Goal: Task Accomplishment & Management: Use online tool/utility

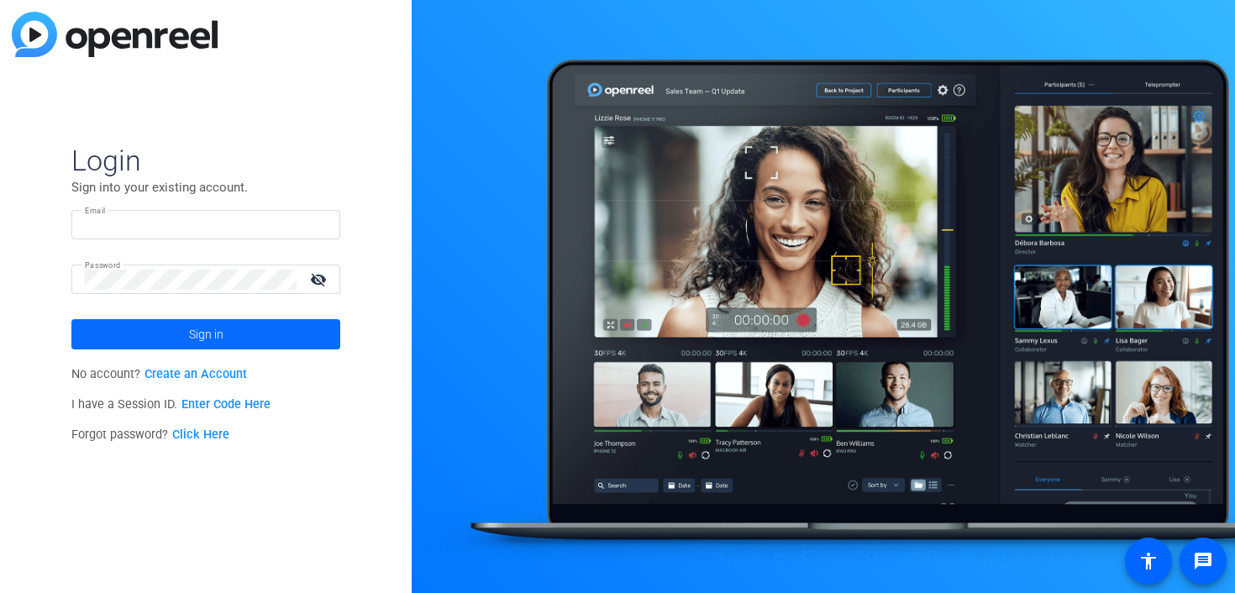
type input "[EMAIL_ADDRESS][DOMAIN_NAME]"
click at [148, 337] on span at bounding box center [205, 334] width 269 height 40
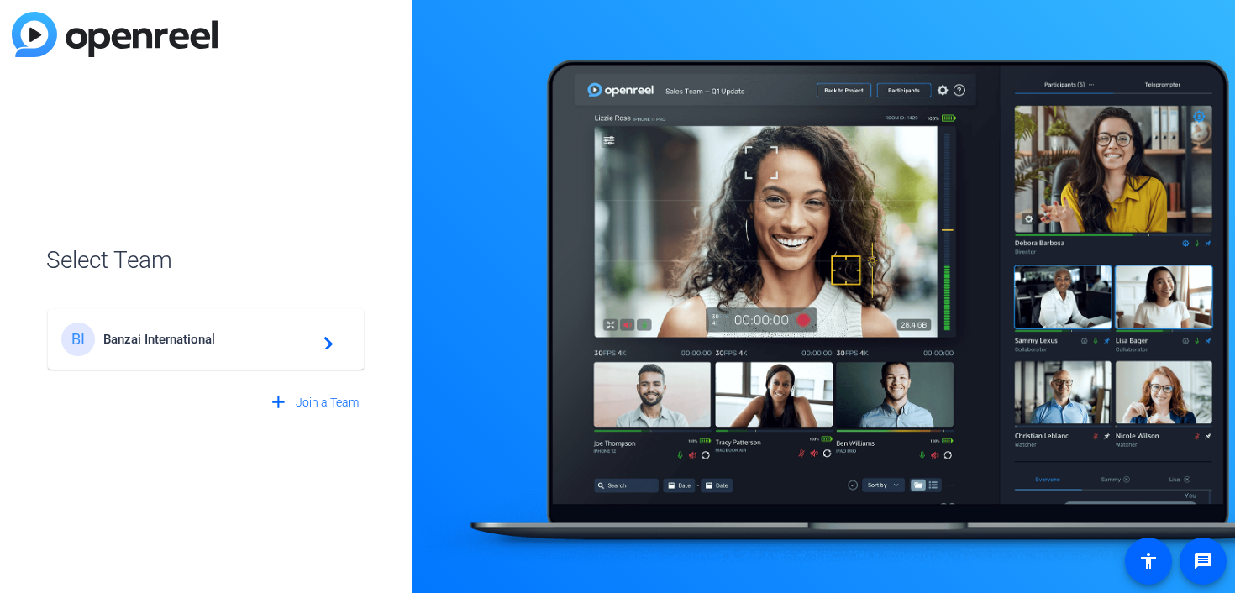
click at [148, 337] on span "Banzai International" at bounding box center [208, 339] width 210 height 15
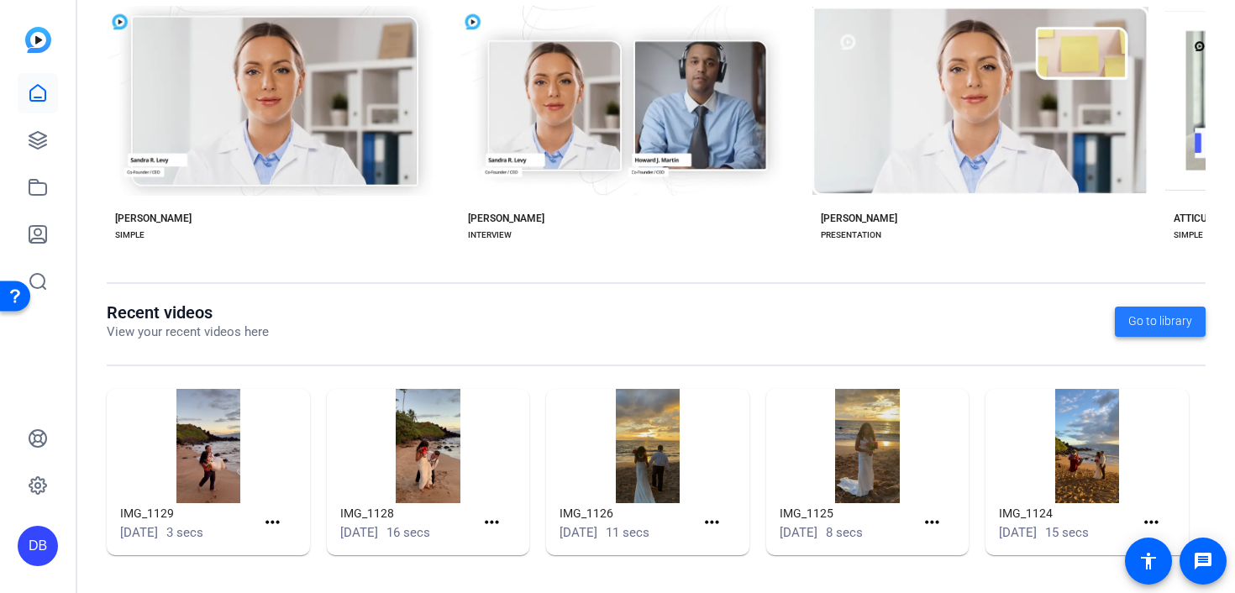
click at [1186, 316] on span "Go to library" at bounding box center [1161, 322] width 64 height 18
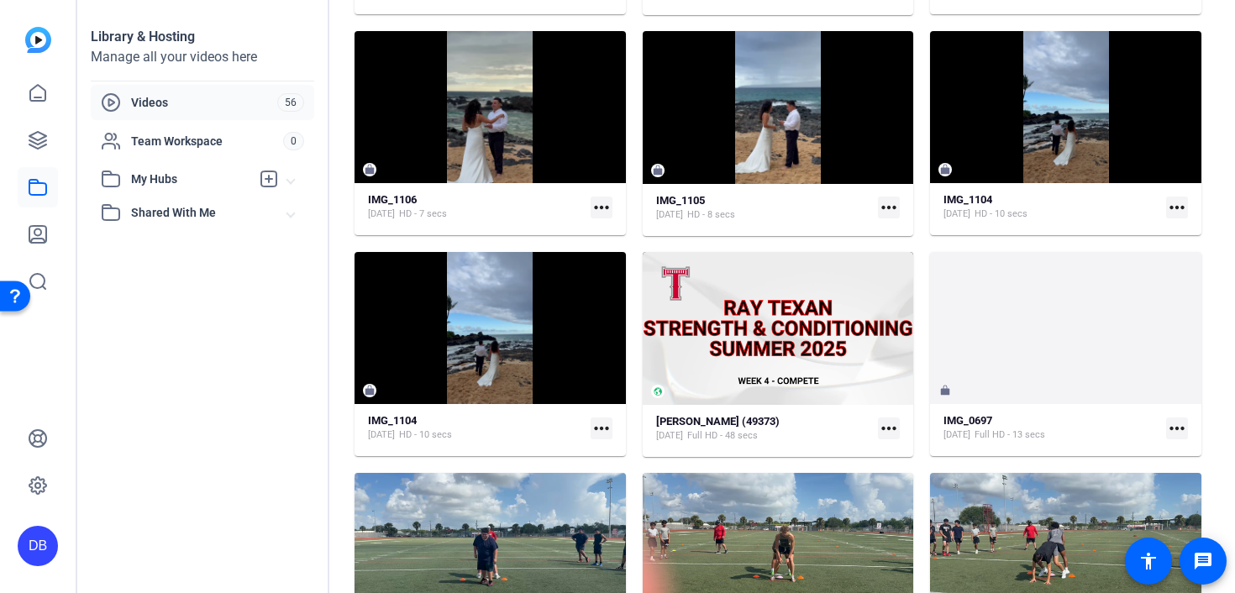
scroll to position [1663, 0]
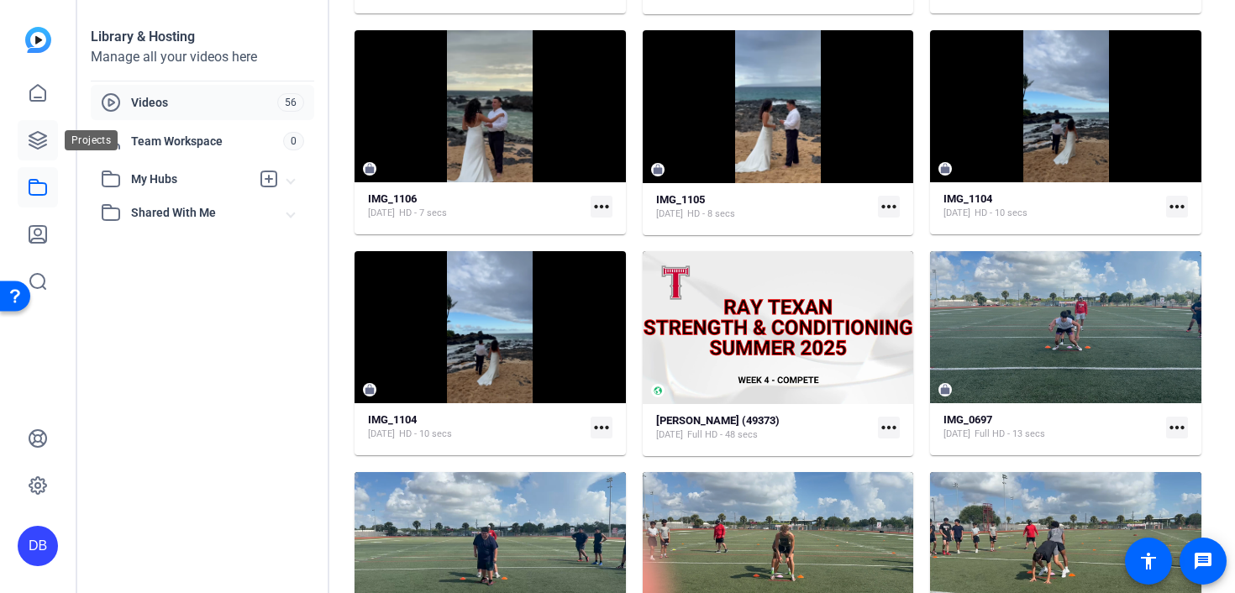
click at [53, 145] on link at bounding box center [38, 140] width 40 height 40
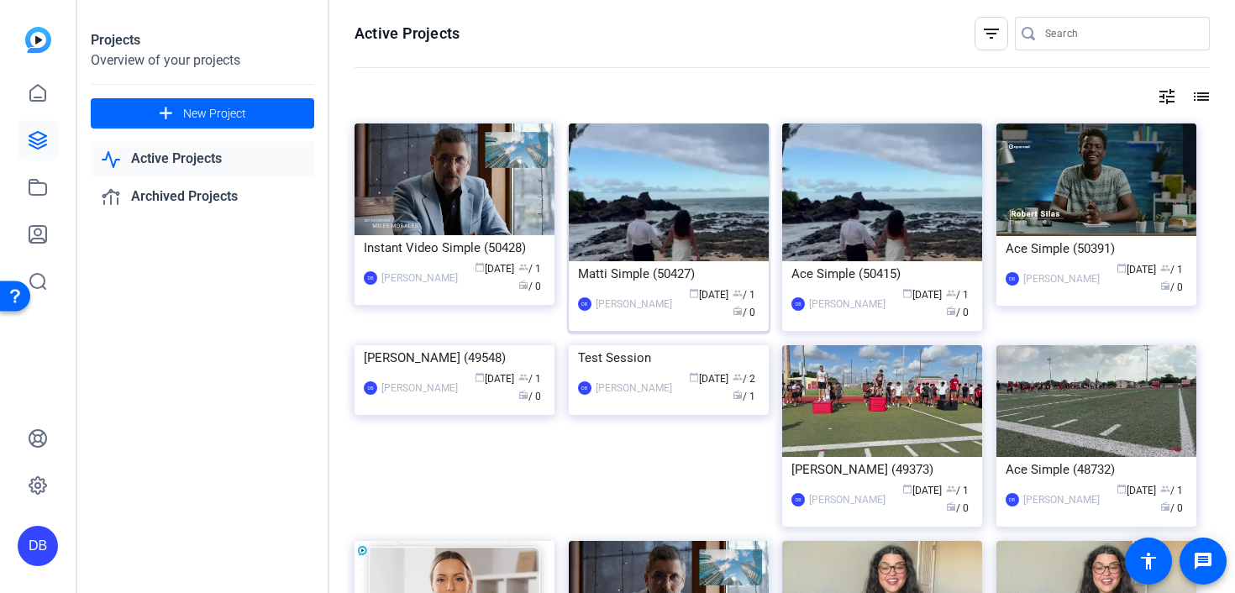
click at [678, 266] on div "Matti Simple (50427)" at bounding box center [669, 273] width 182 height 25
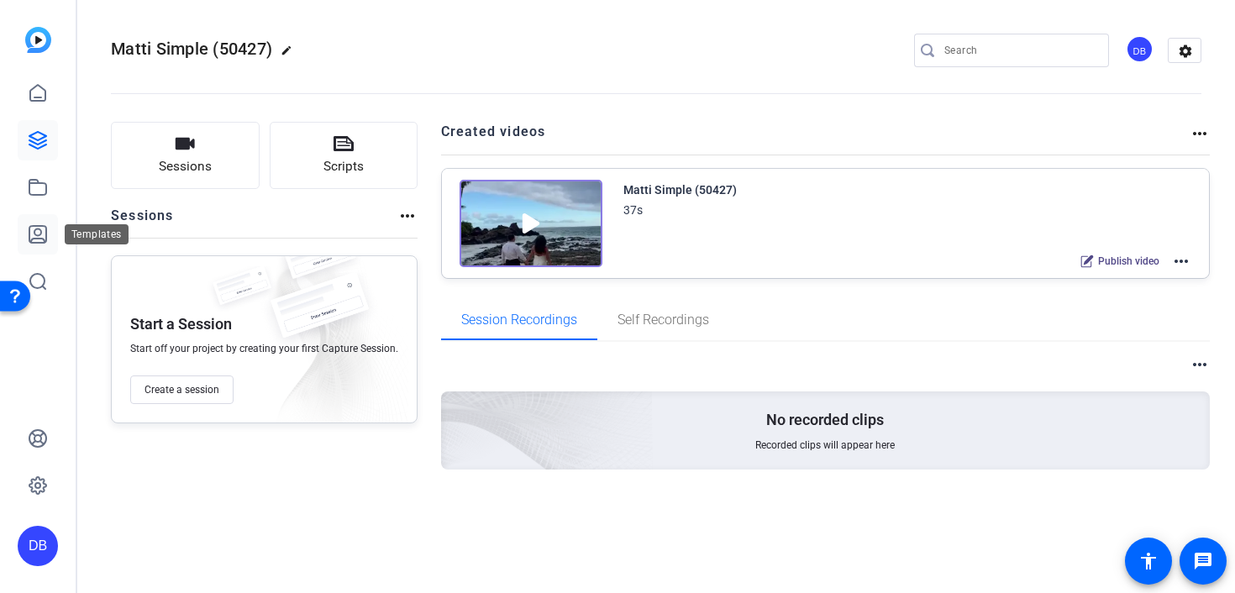
click at [30, 234] on icon at bounding box center [38, 234] width 20 height 20
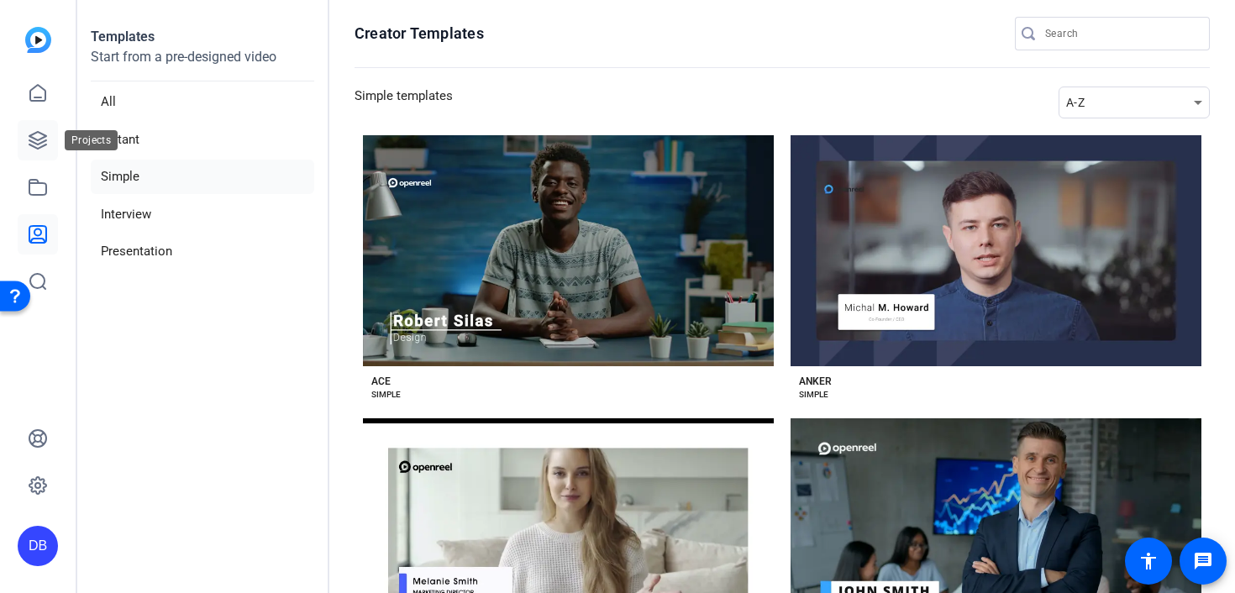
click at [44, 138] on icon at bounding box center [37, 140] width 17 height 17
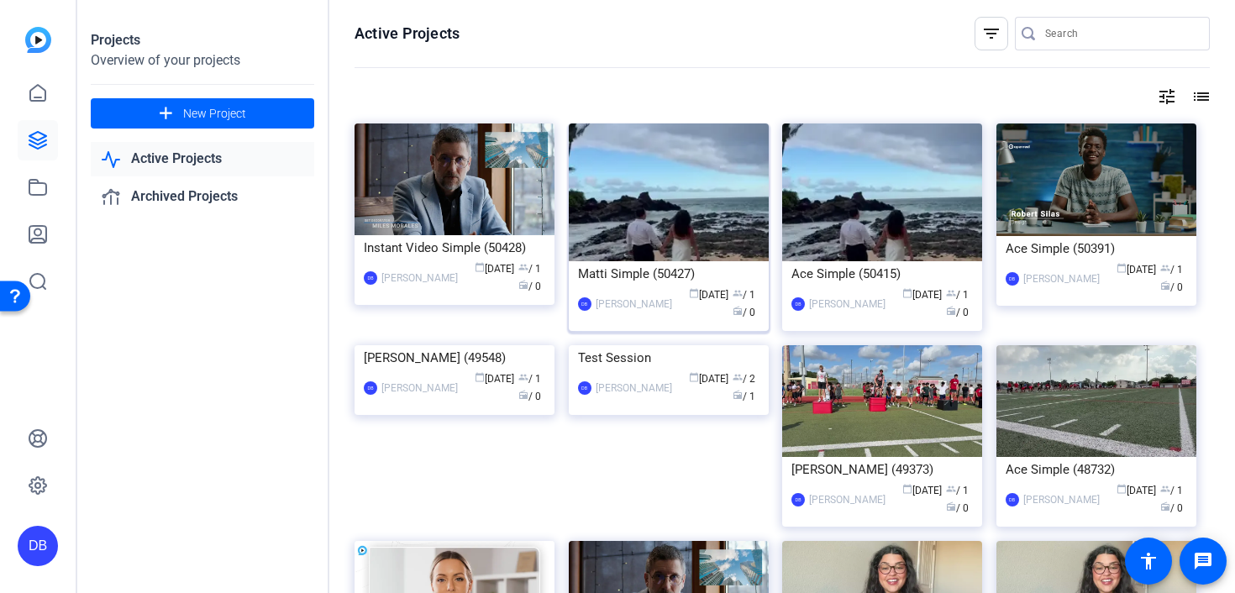
click at [680, 265] on div "Matti Simple (50427)" at bounding box center [669, 273] width 182 height 25
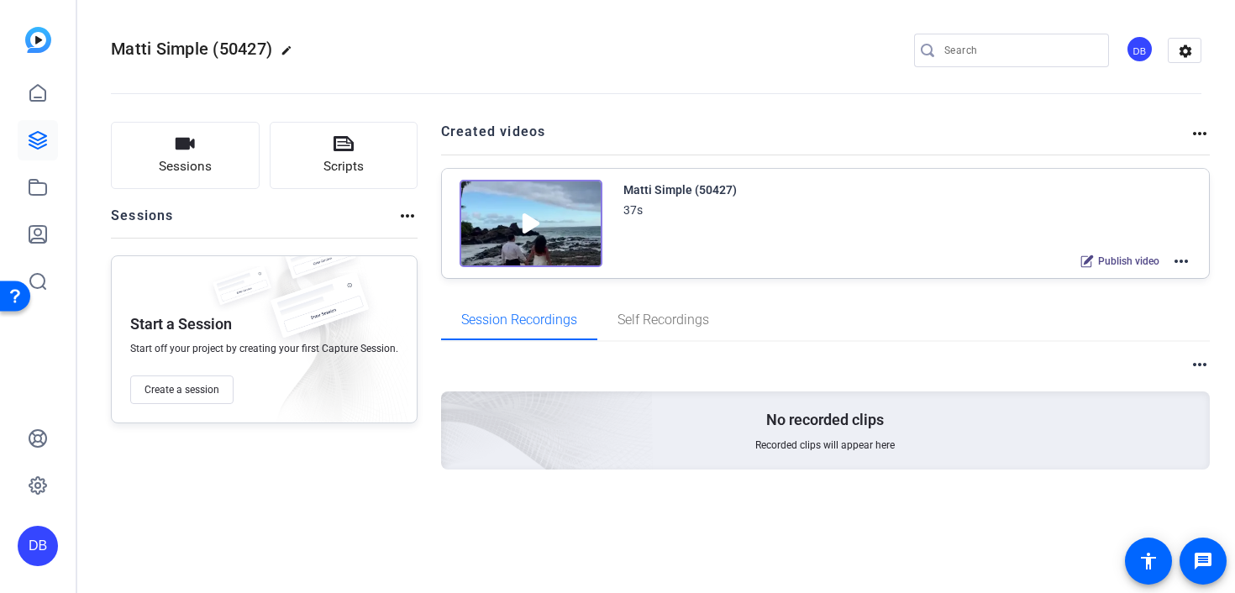
click at [549, 190] on img at bounding box center [531, 223] width 143 height 87
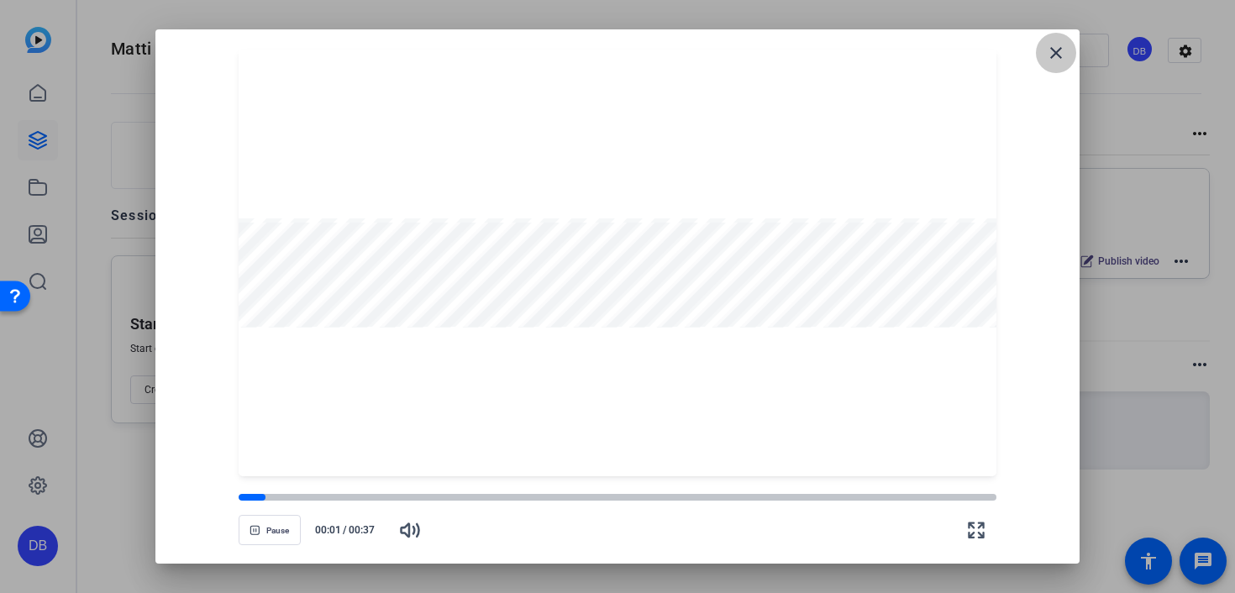
click at [1061, 51] on mat-icon "close" at bounding box center [1056, 53] width 20 height 20
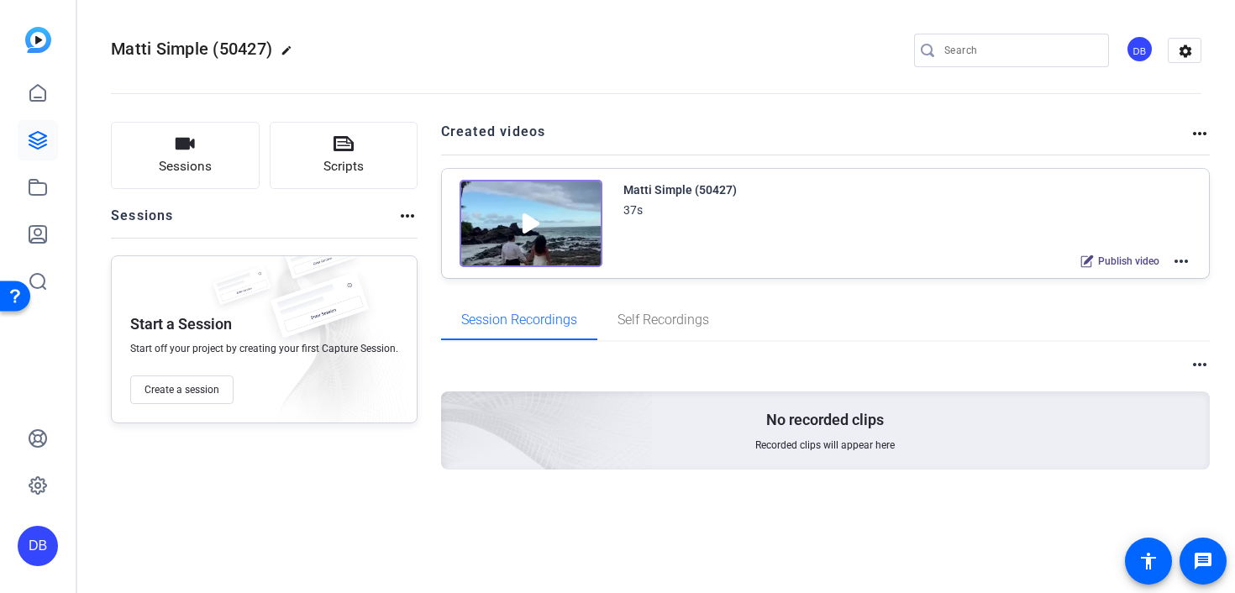
click at [1184, 263] on mat-icon "more_horiz" at bounding box center [1181, 261] width 20 height 20
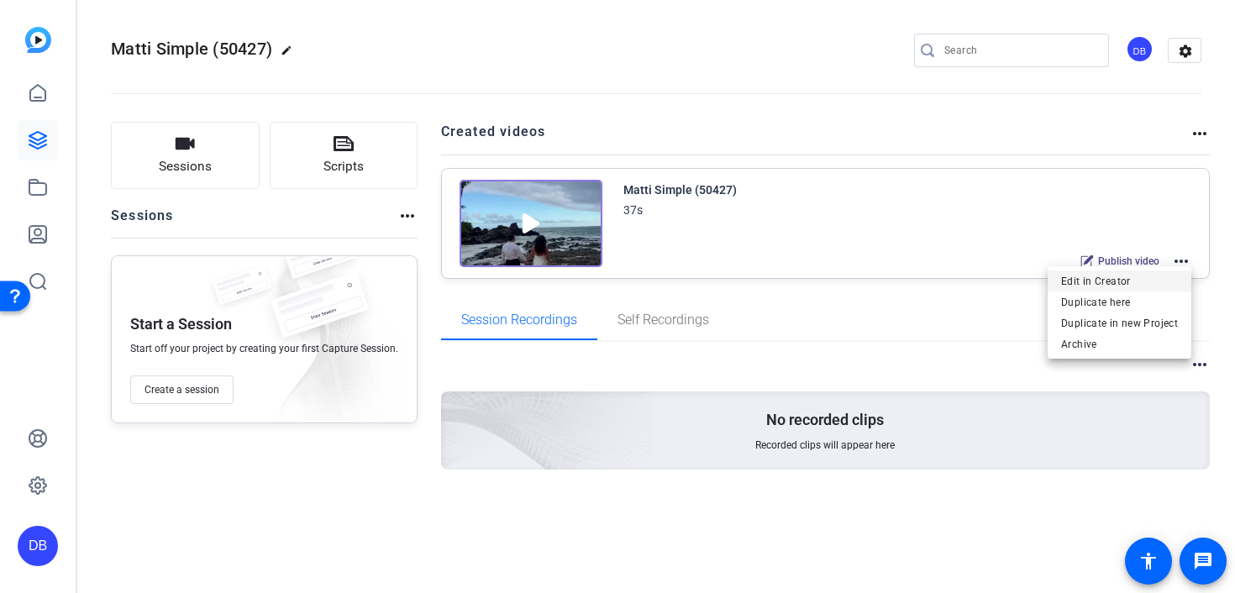
click at [1168, 278] on span "Edit in Creator" at bounding box center [1119, 281] width 117 height 20
